Goal: Information Seeking & Learning: Find specific fact

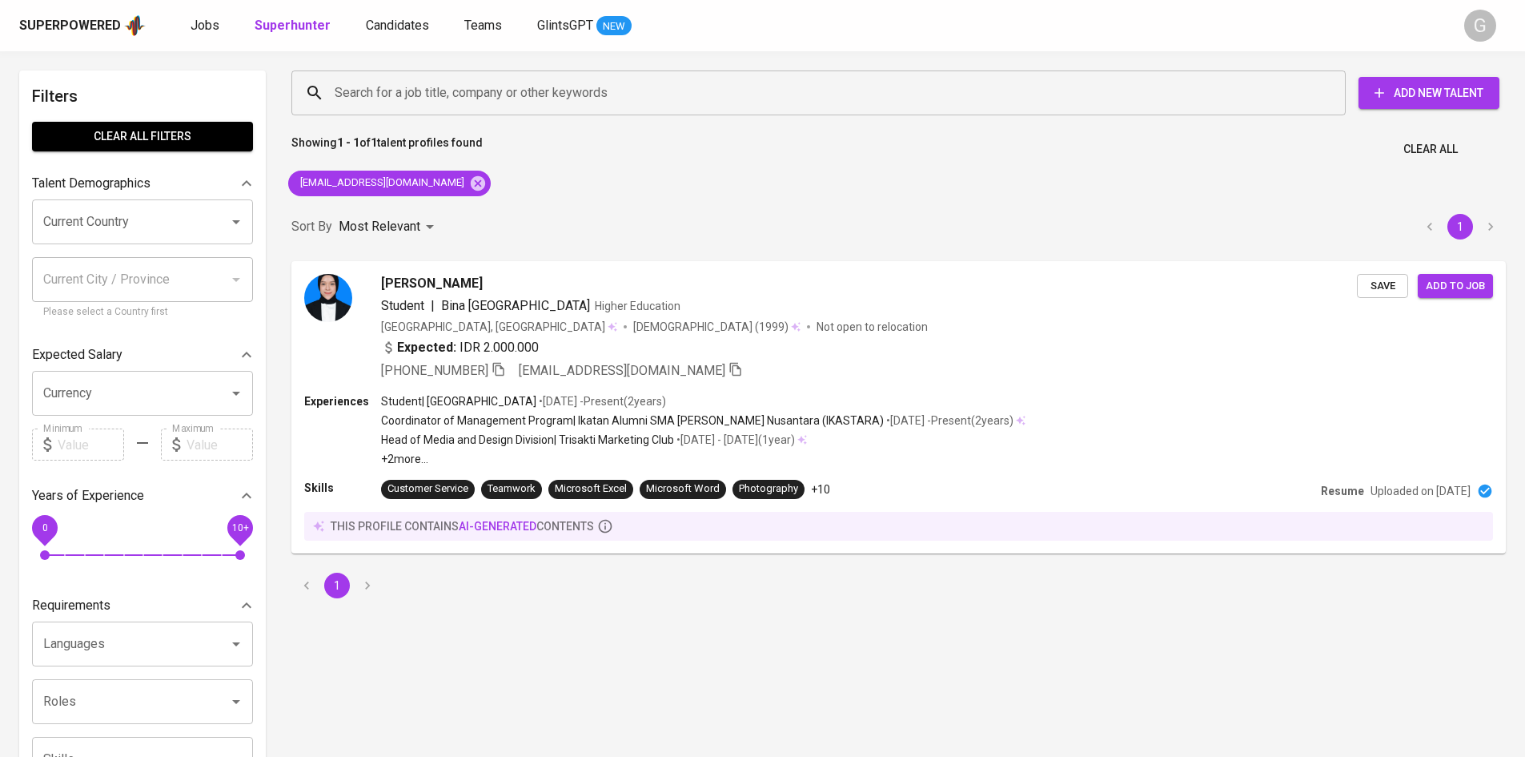
click at [471, 188] on icon at bounding box center [478, 182] width 14 height 14
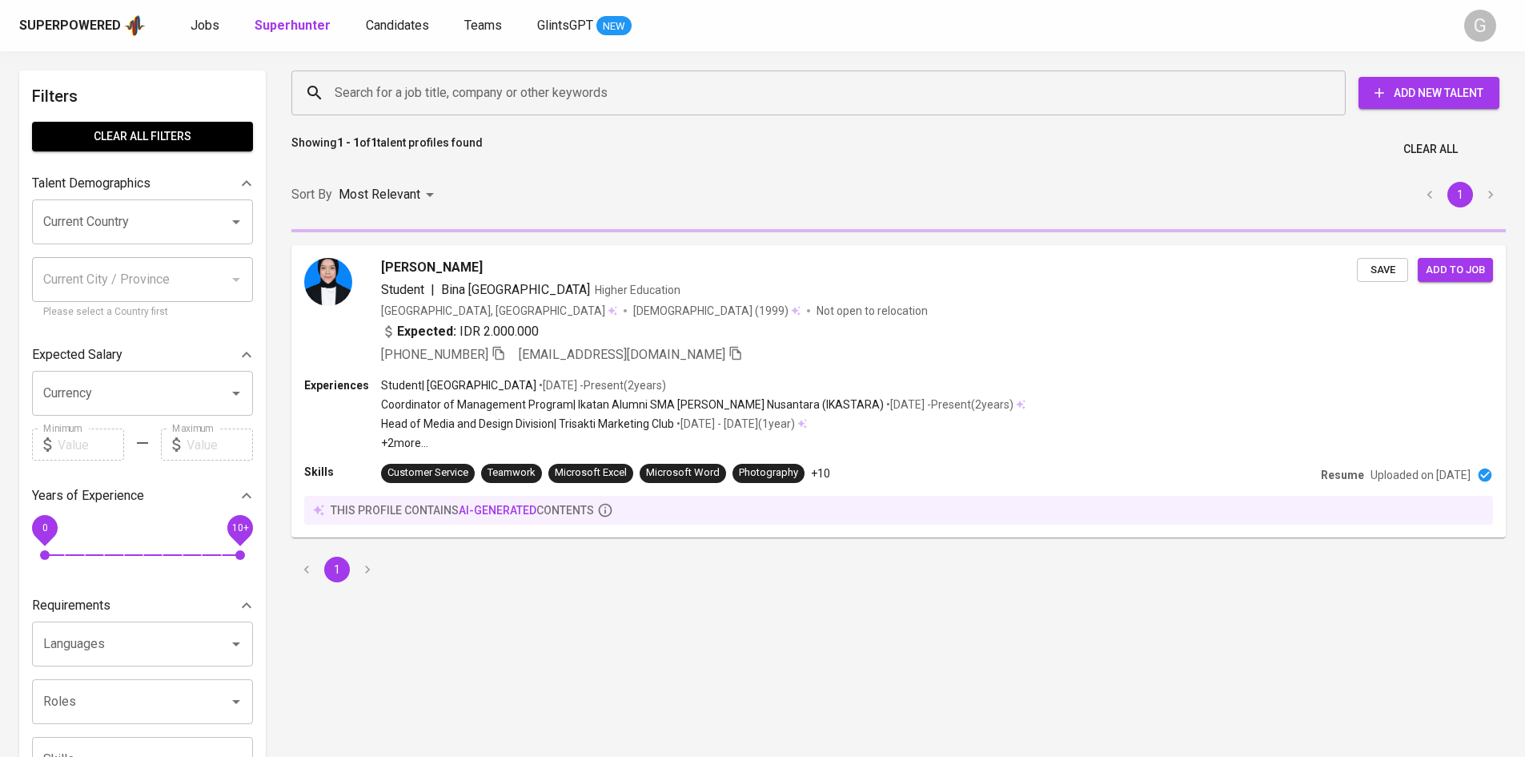
click at [453, 102] on input "Search for a job title, company or other keywords" at bounding box center [823, 93] width 984 height 30
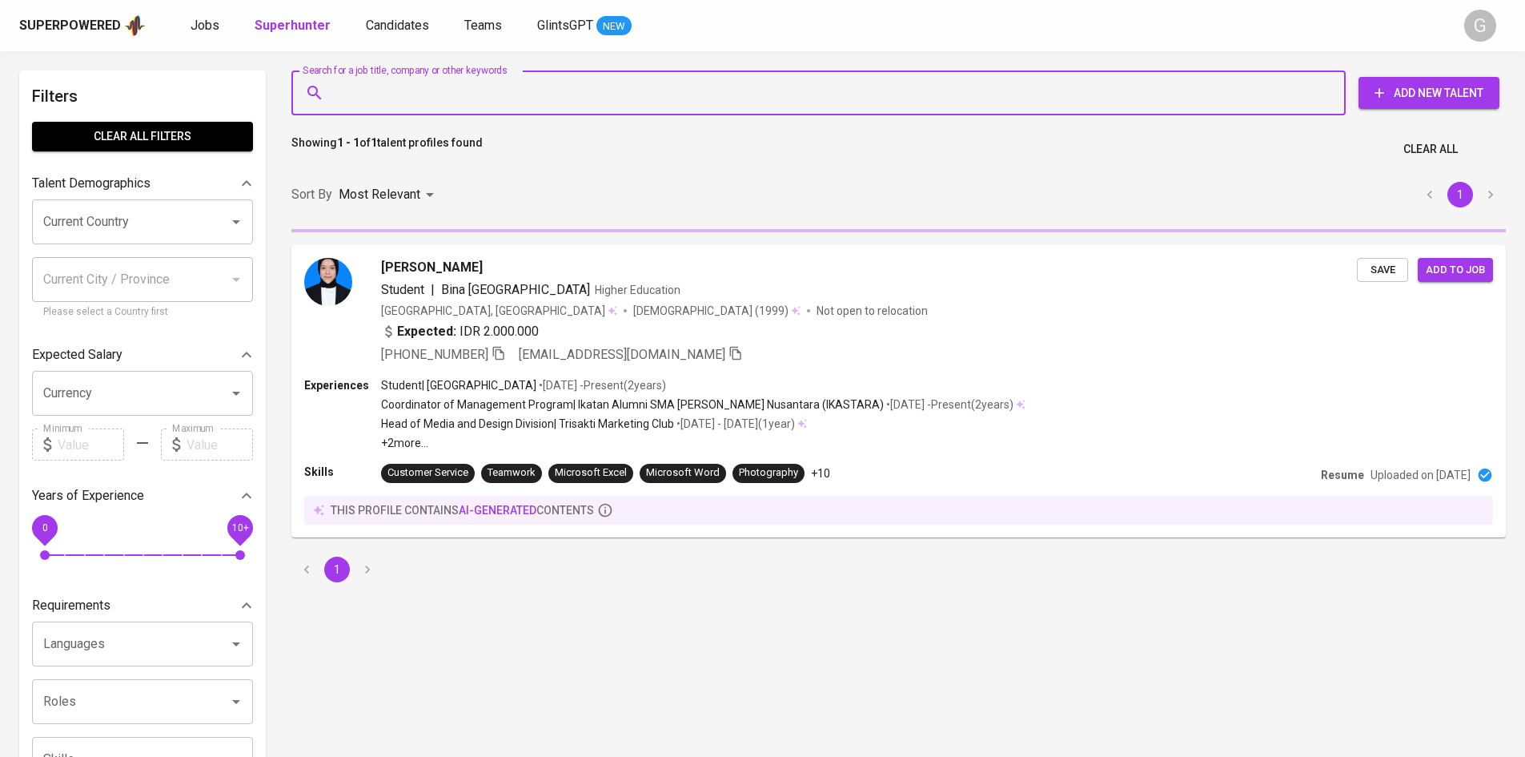
paste input "[EMAIL_ADDRESS][DOMAIN_NAME]"
type input "[EMAIL_ADDRESS][DOMAIN_NAME]"
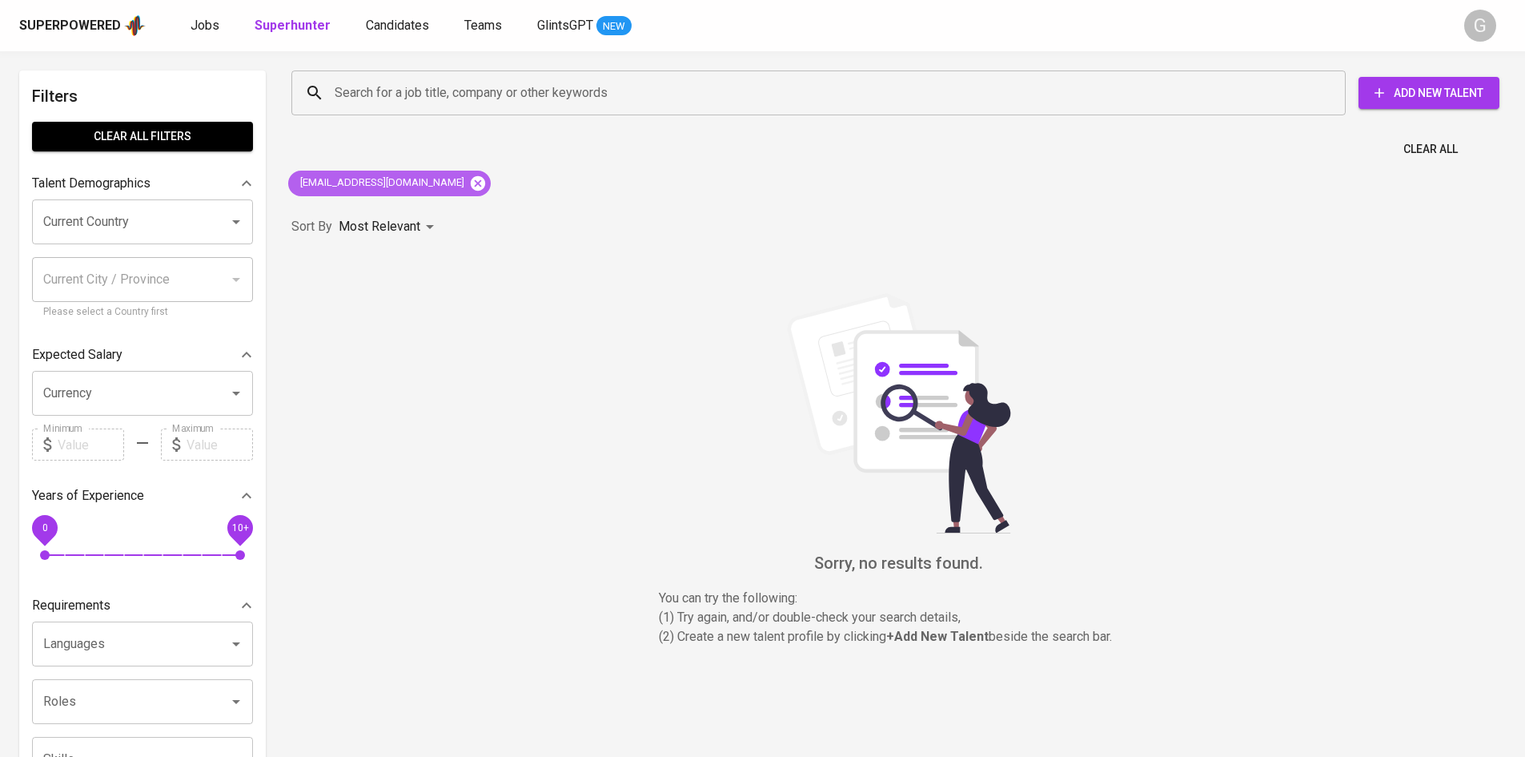
click at [469, 185] on icon at bounding box center [478, 184] width 18 height 18
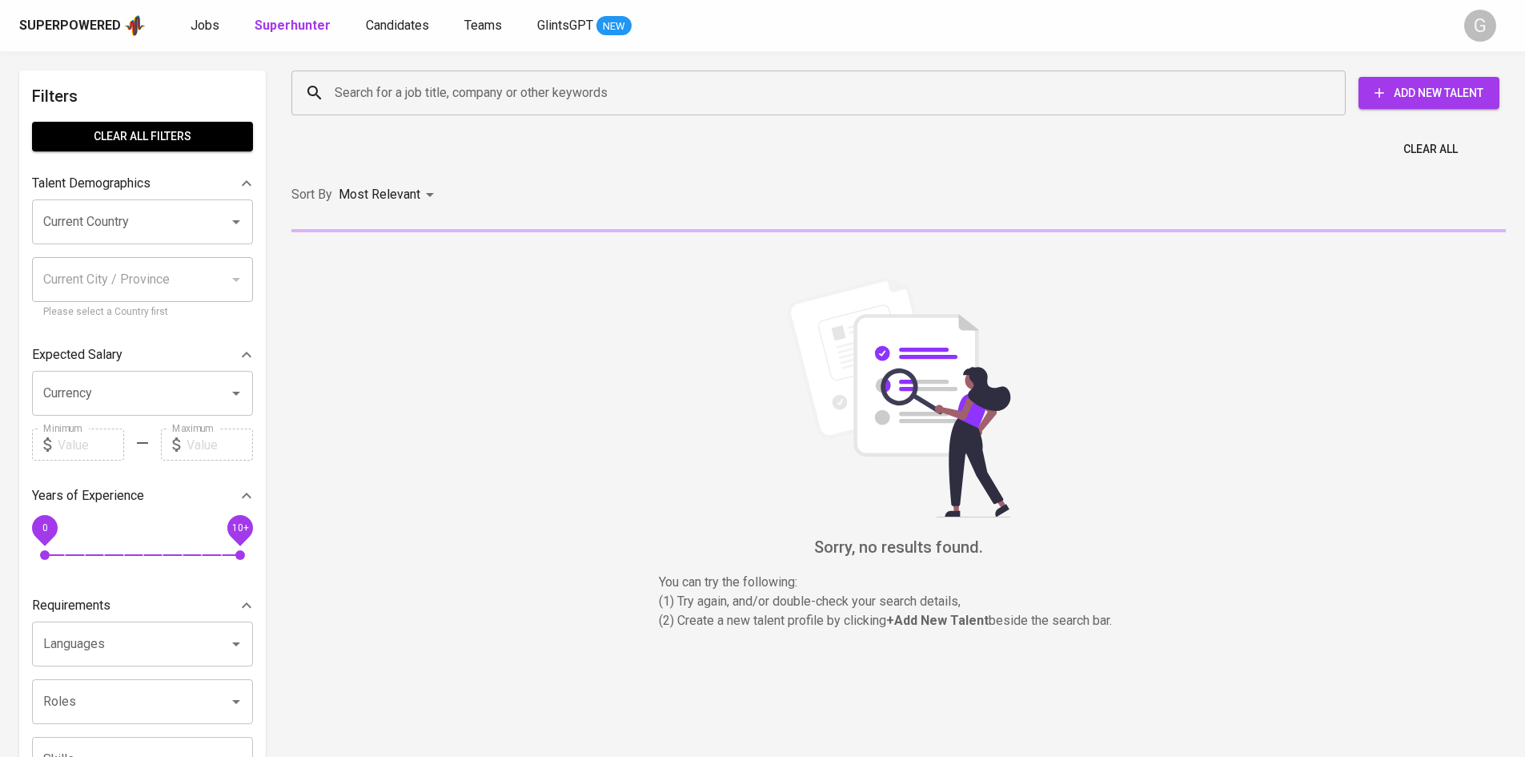
click at [406, 91] on input "Search for a job title, company or other keywords" at bounding box center [823, 93] width 984 height 30
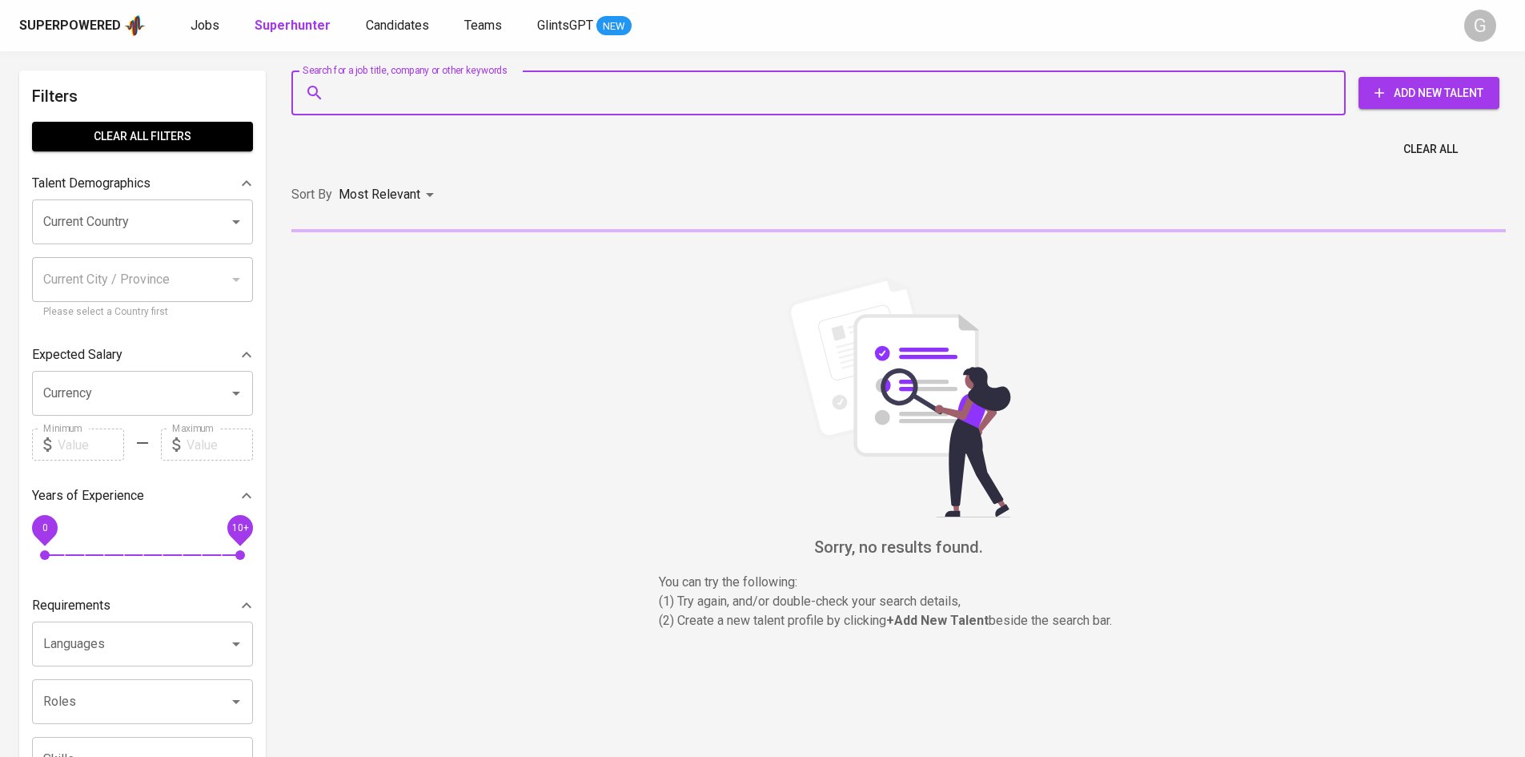
paste input "[DOMAIN_NAME][EMAIL_ADDRESS][DOMAIN_NAME]"
type input "[DOMAIN_NAME][EMAIL_ADDRESS][DOMAIN_NAME]"
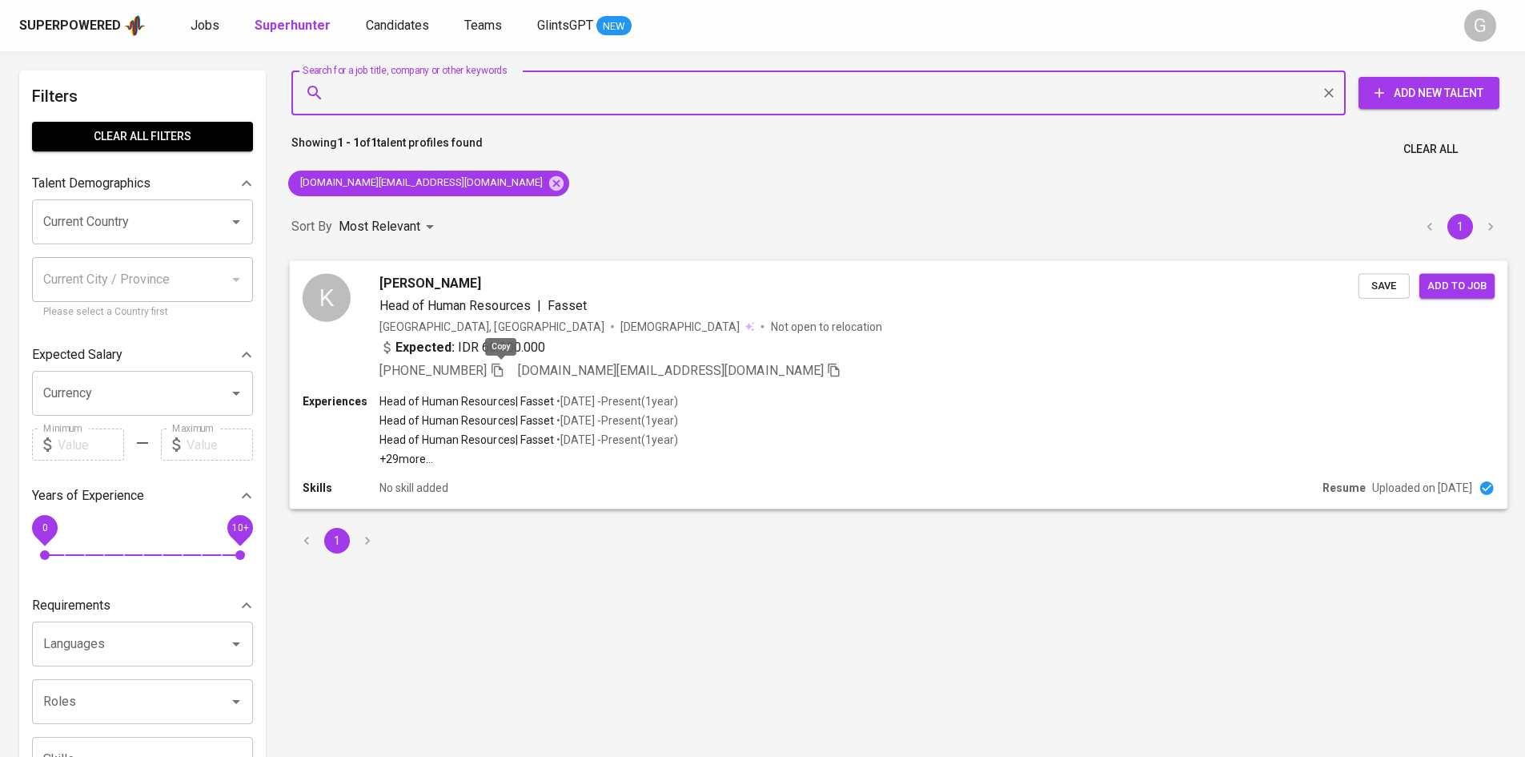
click at [500, 369] on icon "button" at bounding box center [497, 369] width 14 height 14
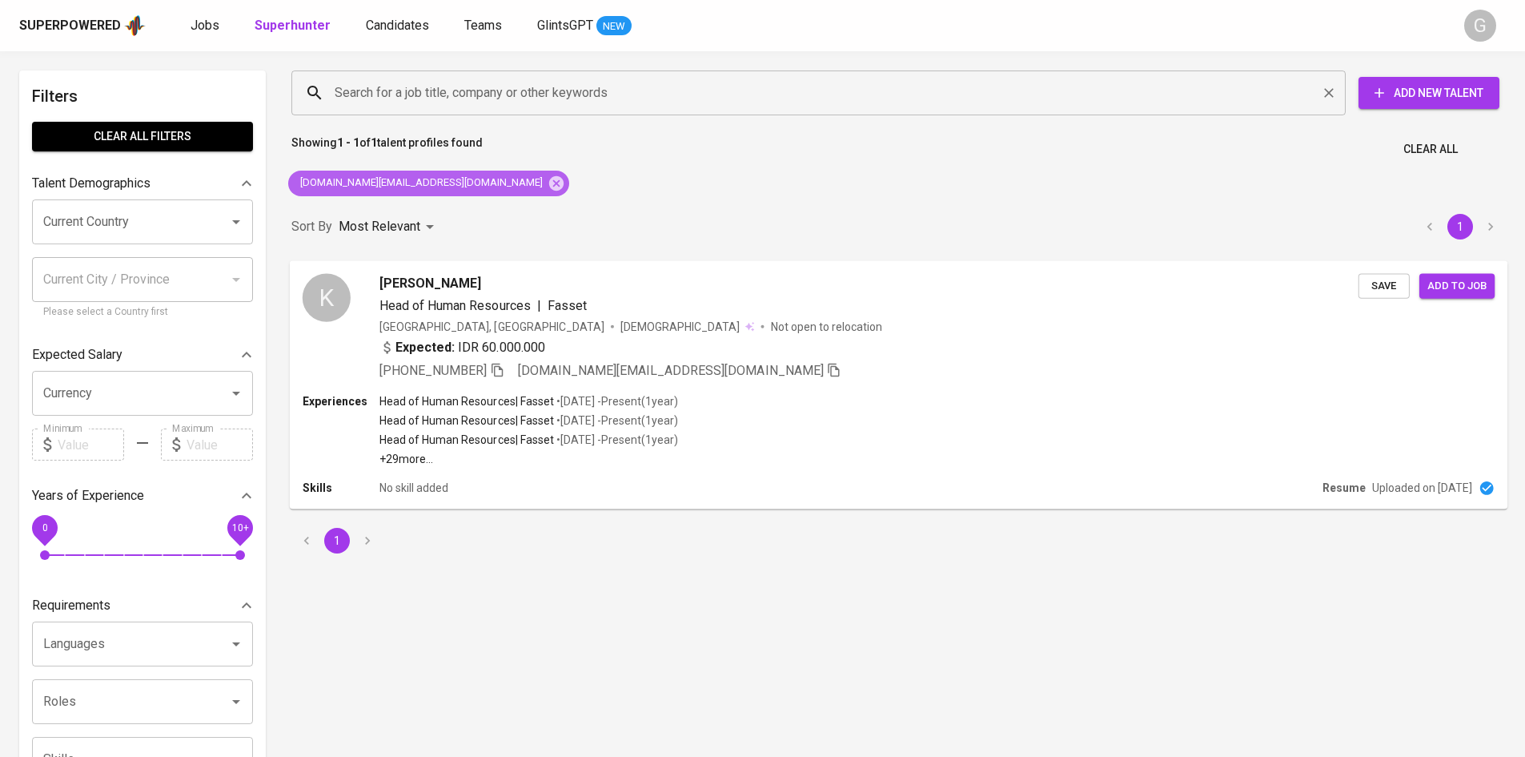
drag, startPoint x: 463, startPoint y: 179, endPoint x: 460, endPoint y: 105, distance: 74.5
click at [549, 179] on icon at bounding box center [556, 182] width 14 height 14
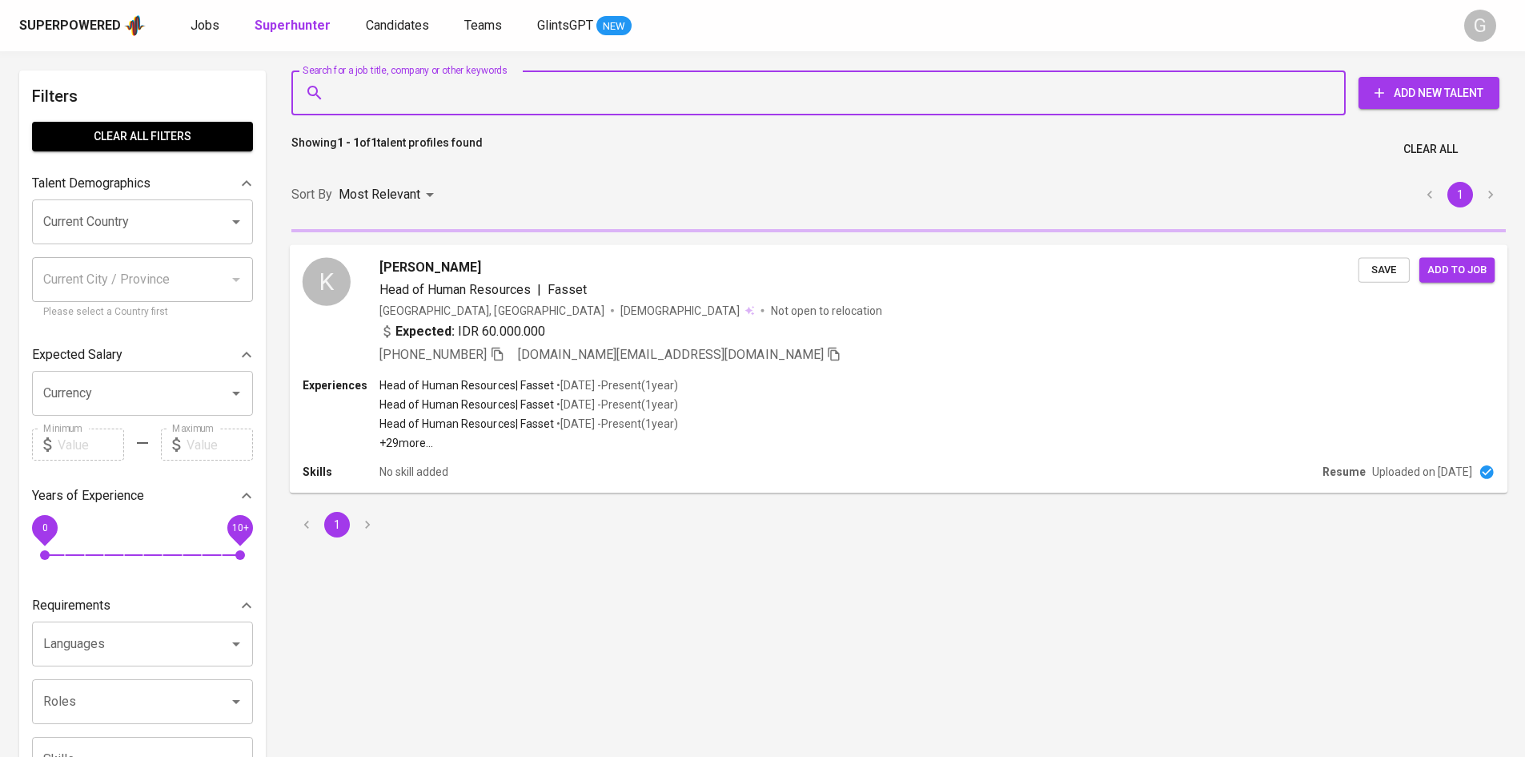
click at [460, 89] on input "Search for a job title, company or other keywords" at bounding box center [823, 93] width 984 height 30
paste input "[EMAIL_ADDRESS][DOMAIN_NAME]"
type input "[EMAIL_ADDRESS][DOMAIN_NAME]"
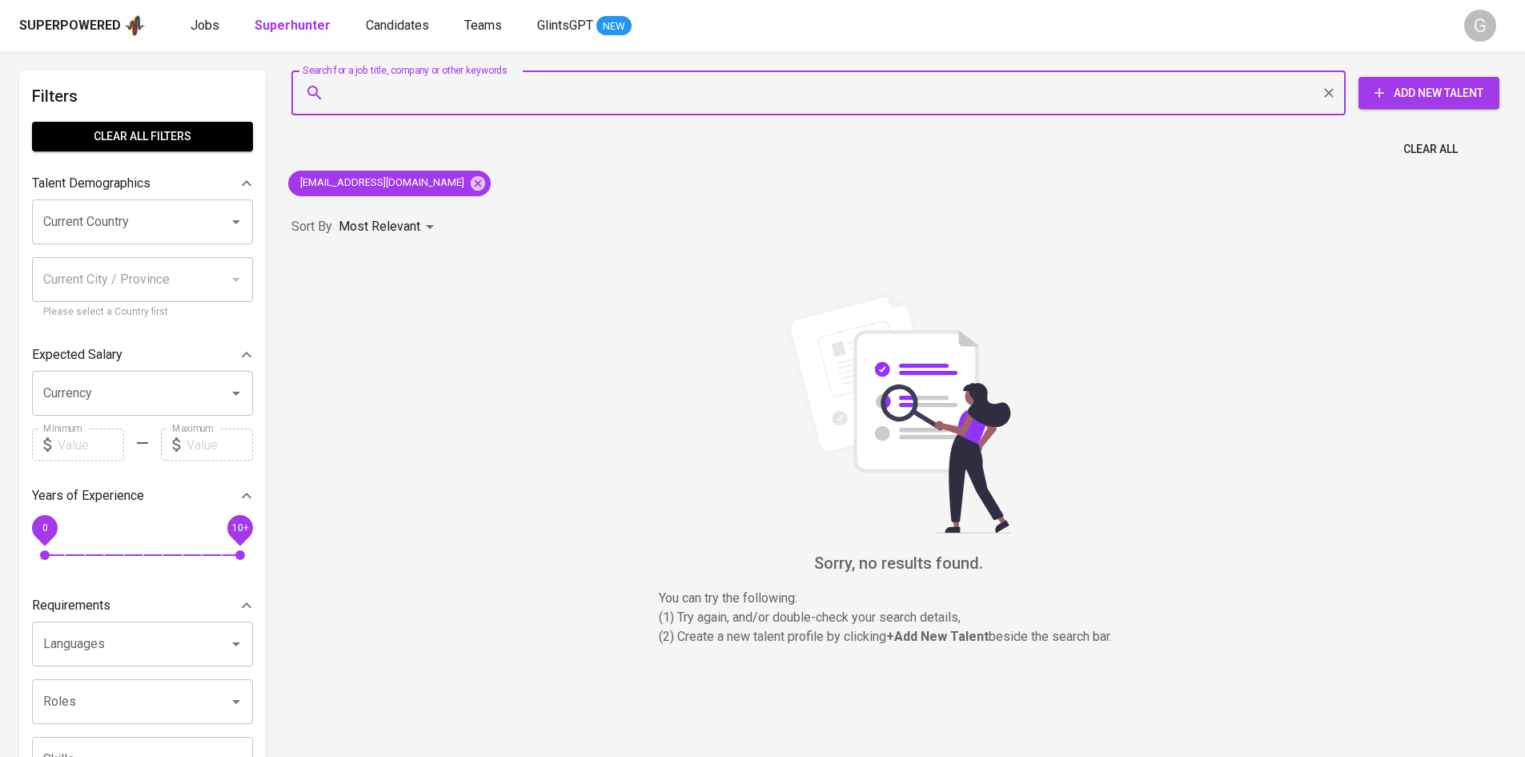
drag, startPoint x: 458, startPoint y: 175, endPoint x: 434, endPoint y: 196, distance: 32.3
click at [436, 195] on div "Search for a job title, company or other keywords Search for a job title, compa…" at bounding box center [899, 374] width 1234 height 627
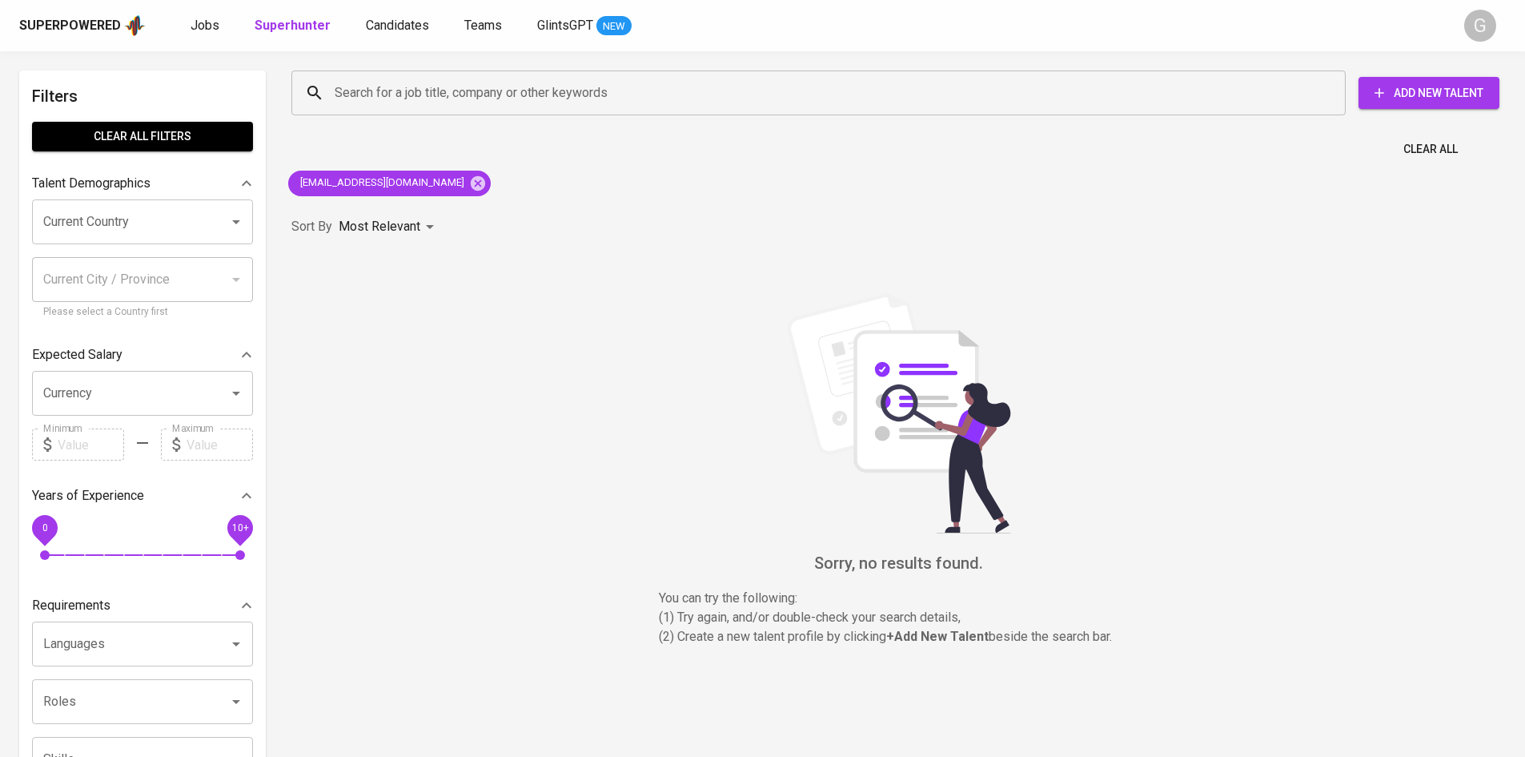
click at [434, 195] on div "[EMAIL_ADDRESS][DOMAIN_NAME]" at bounding box center [389, 183] width 215 height 38
click at [471, 187] on icon at bounding box center [478, 182] width 14 height 14
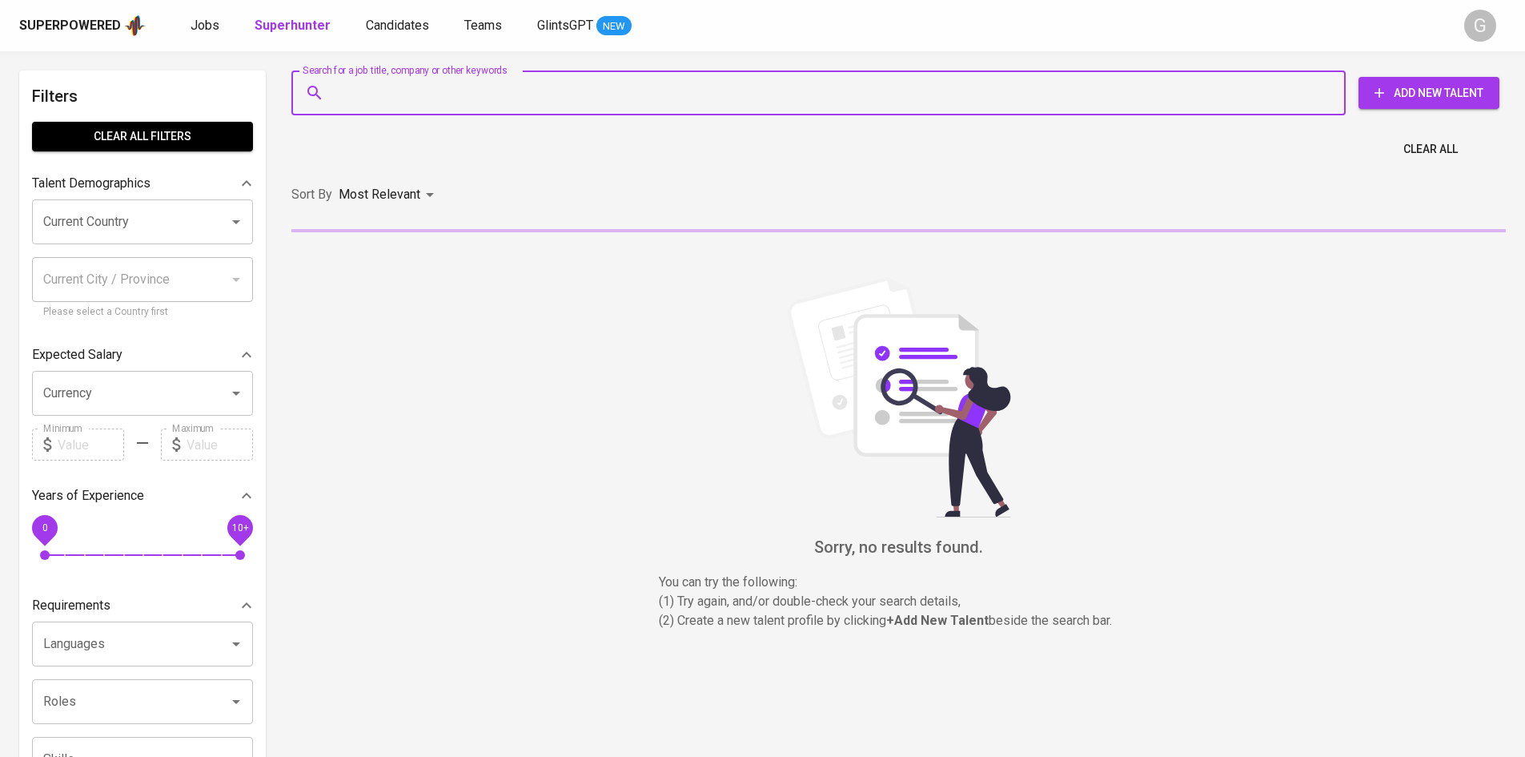
click at [426, 103] on input "Search for a job title, company or other keywords" at bounding box center [823, 93] width 984 height 30
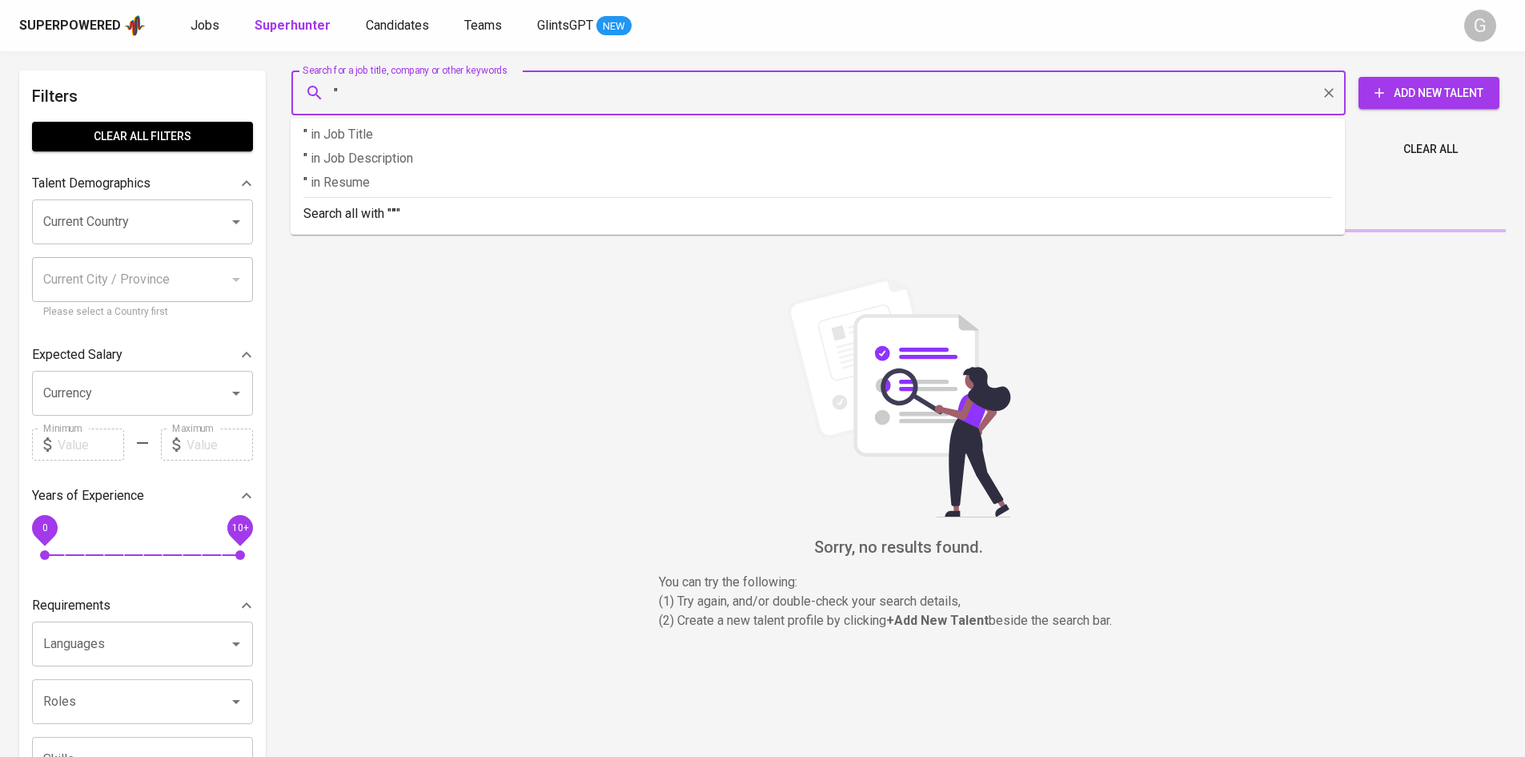
paste input "Teleradiologi Center [GEOGRAPHIC_DATA]"
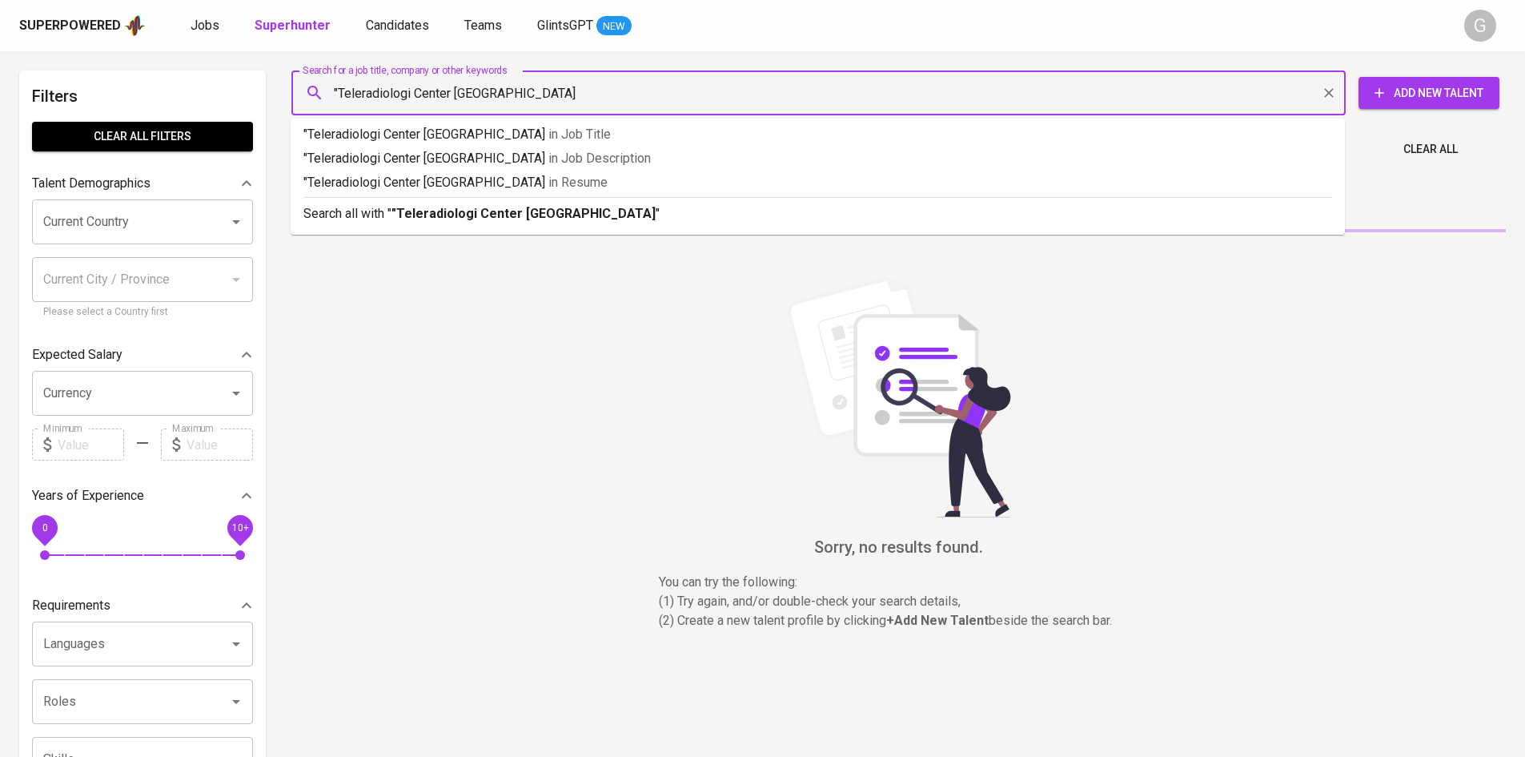
type input ""Teleradiologi Center [GEOGRAPHIC_DATA]""
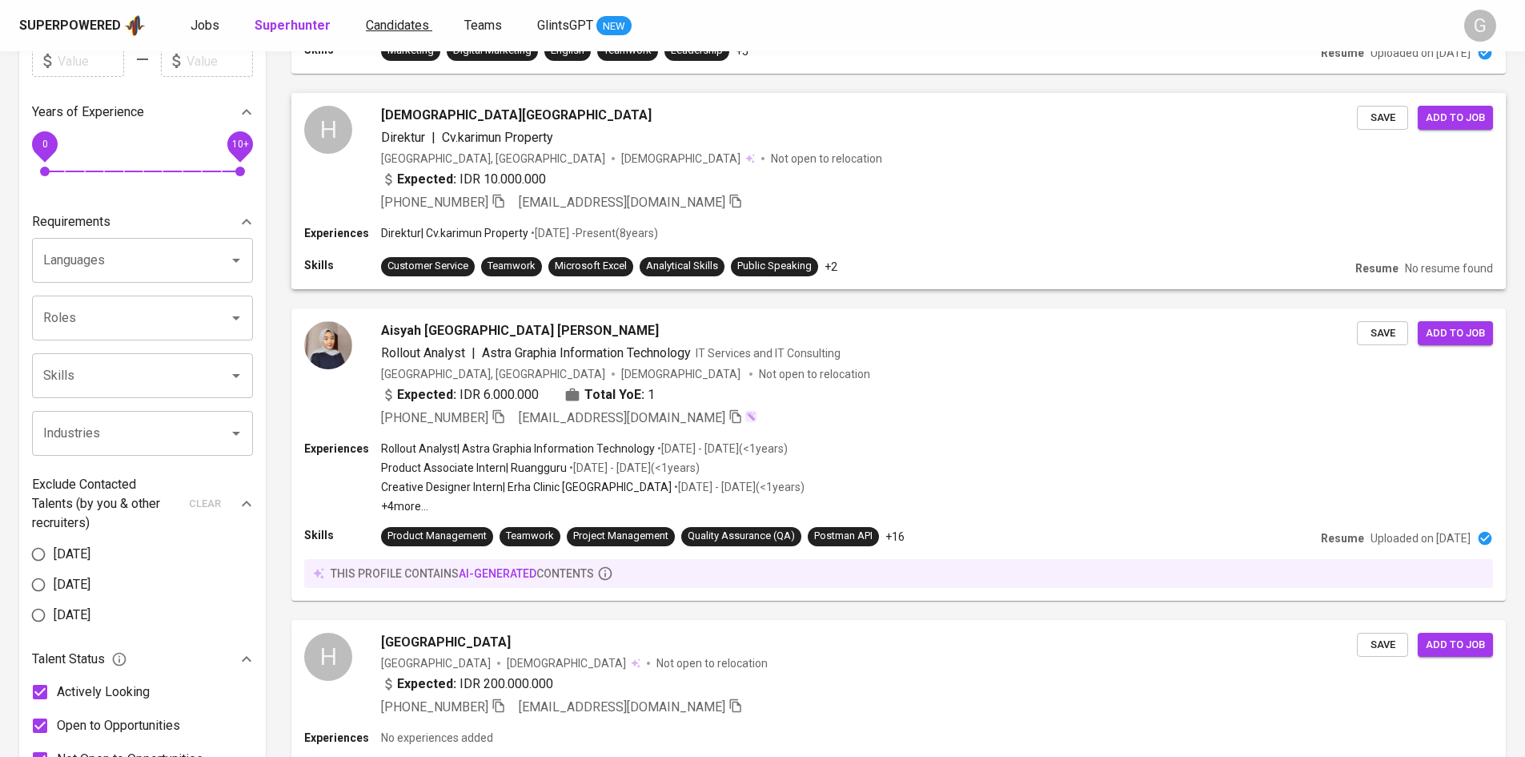
scroll to position [318, 0]
